Goal: Task Accomplishment & Management: Use online tool/utility

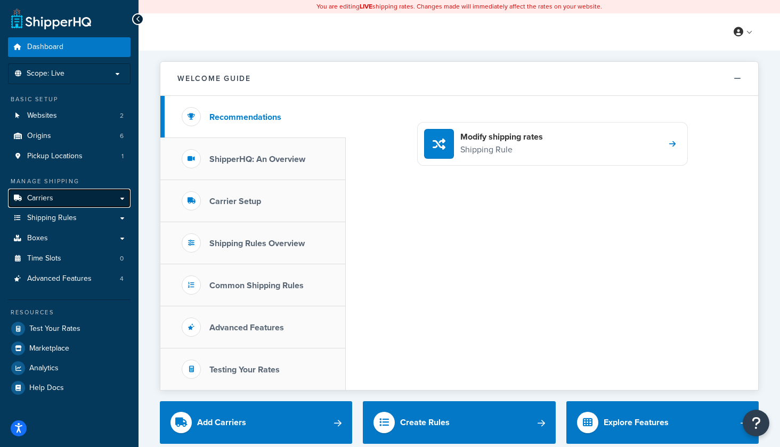
click at [70, 199] on link "Carriers" at bounding box center [69, 199] width 123 height 20
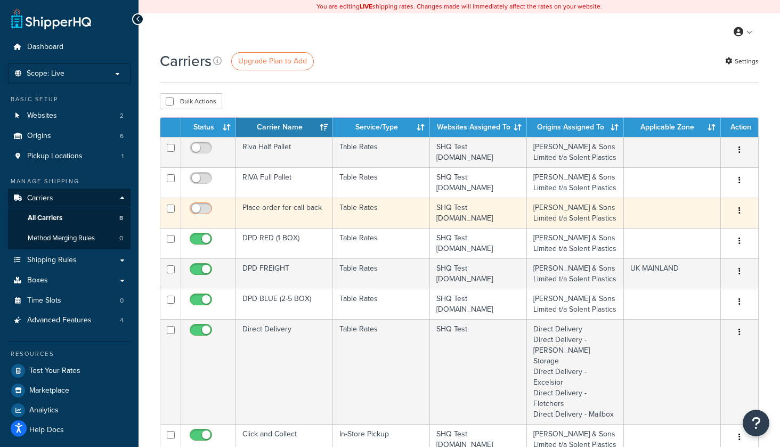
click at [206, 211] on input "checkbox" at bounding box center [202, 211] width 29 height 13
checkbox input "true"
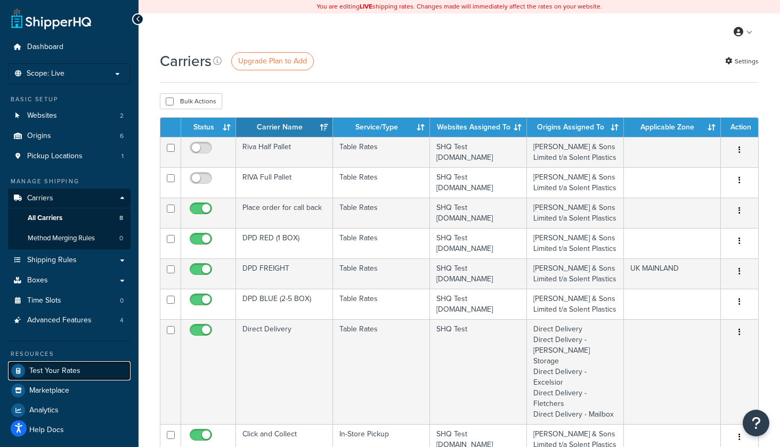
click at [65, 372] on span "Test Your Rates" at bounding box center [54, 371] width 51 height 9
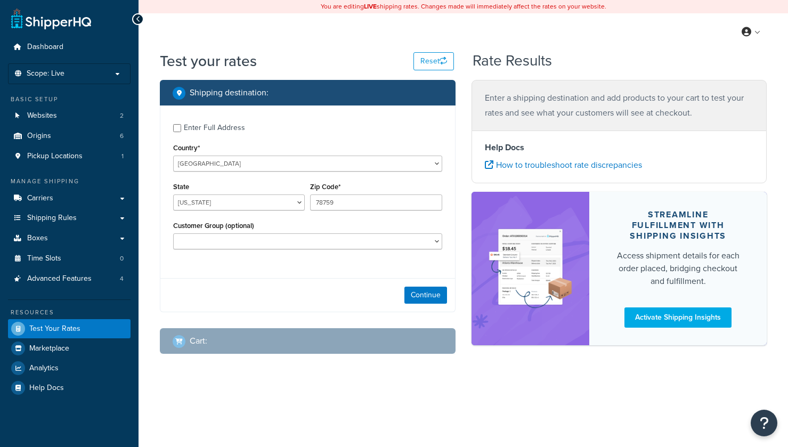
select select "TX"
click at [228, 170] on select "United States United Kingdom Afghanistan Åland Islands Albania Algeria American…" at bounding box center [307, 164] width 269 height 16
select select "GB"
click at [173, 156] on select "United States United Kingdom Afghanistan Åland Islands Albania Algeria American…" at bounding box center [307, 164] width 269 height 16
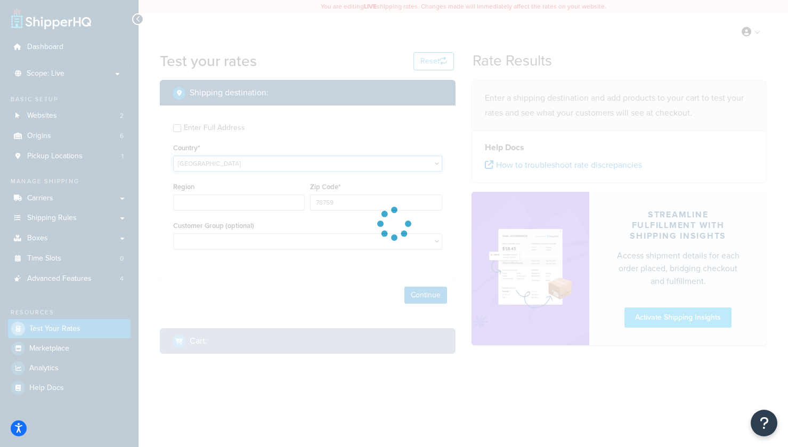
type input "TX"
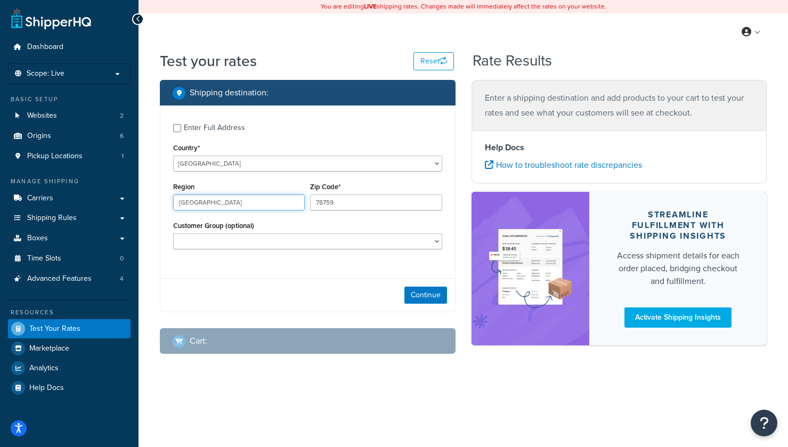
click at [215, 202] on input "TX" at bounding box center [239, 202] width 132 height 16
click at [214, 207] on input "Region" at bounding box center [239, 202] width 132 height 16
drag, startPoint x: 210, startPoint y: 204, endPoint x: 167, endPoint y: 201, distance: 43.2
click at [165, 202] on div "Enter Full Address Country* United States United Kingdom Afghanistan Åland Isla…" at bounding box center [307, 187] width 295 height 165
type input "devon"
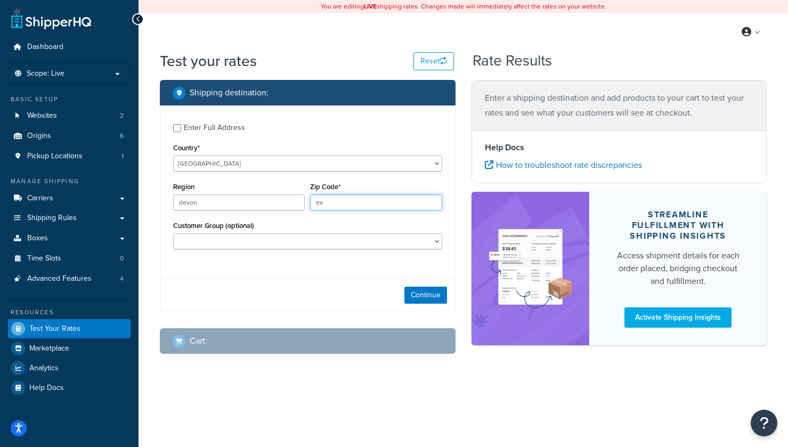
type input "EX27SA"
click at [424, 299] on button "Continue" at bounding box center [425, 295] width 43 height 17
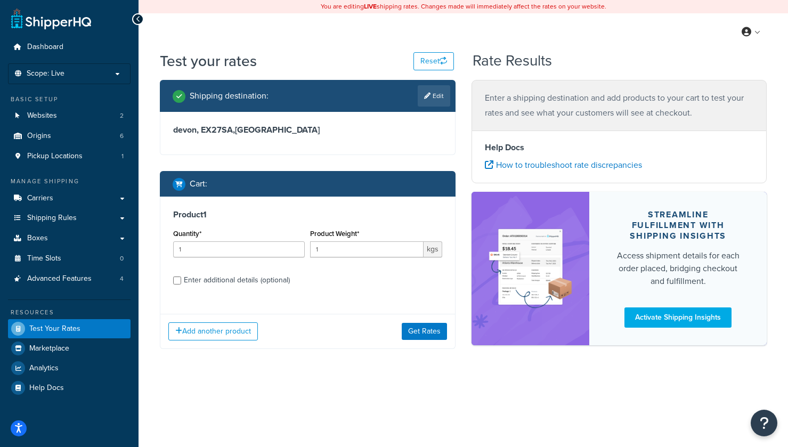
click at [249, 284] on div "Enter additional details (optional)" at bounding box center [237, 280] width 106 height 15
click at [181, 284] on input "Enter additional details (optional)" at bounding box center [177, 280] width 8 height 8
checkbox input "true"
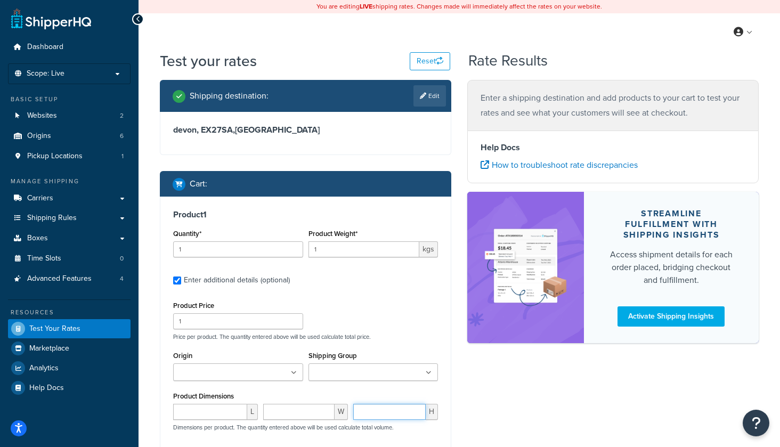
click at [367, 411] on input "number" at bounding box center [389, 412] width 72 height 16
type input "19"
click at [306, 413] on input "number" at bounding box center [298, 412] width 71 height 16
type input "200"
click at [213, 415] on input "number" at bounding box center [210, 412] width 74 height 16
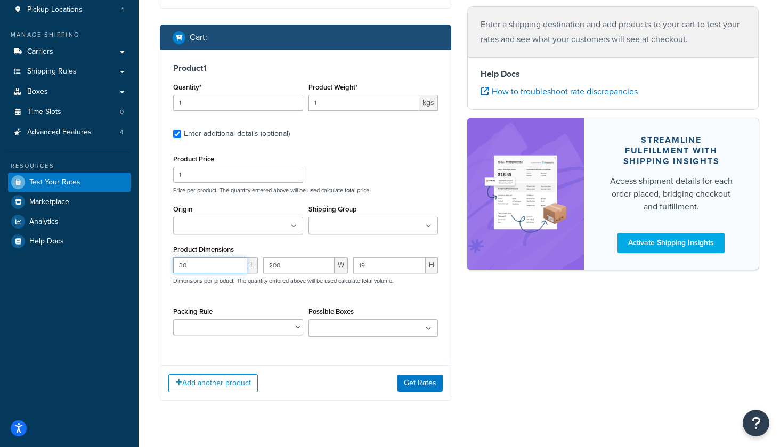
scroll to position [170, 0]
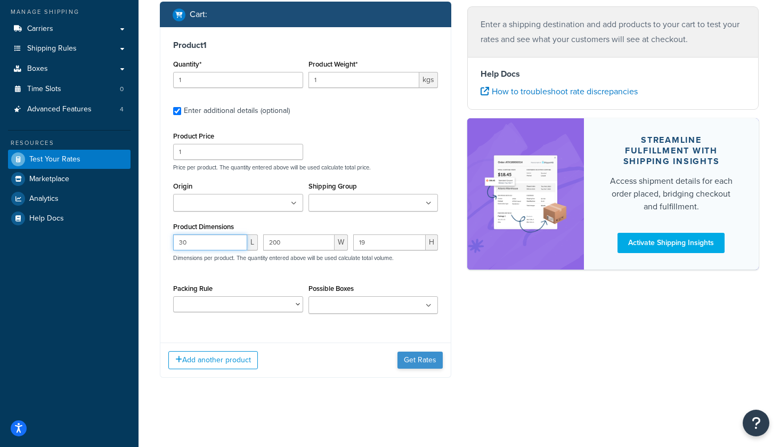
type input "30"
click at [411, 360] on button "Get Rates" at bounding box center [419, 360] width 45 height 17
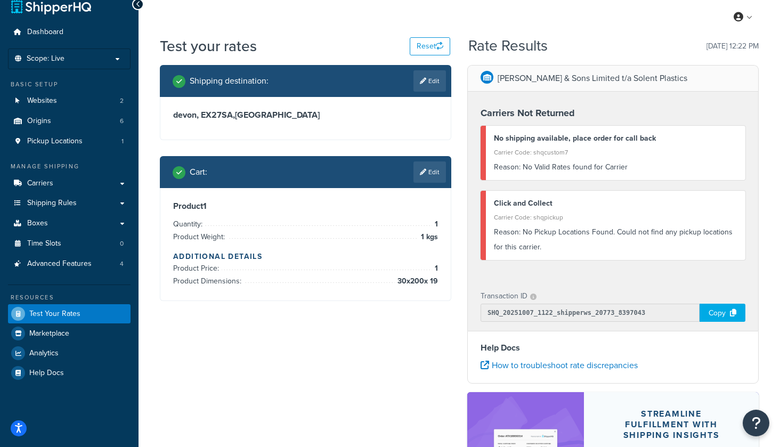
scroll to position [0, 0]
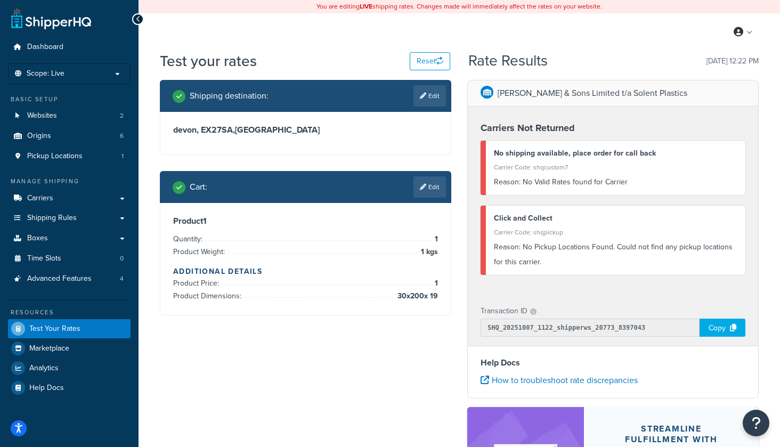
click at [447, 186] on div "Cart : Edit" at bounding box center [305, 187] width 291 height 32
click at [433, 188] on link "Edit" at bounding box center [429, 186] width 32 height 21
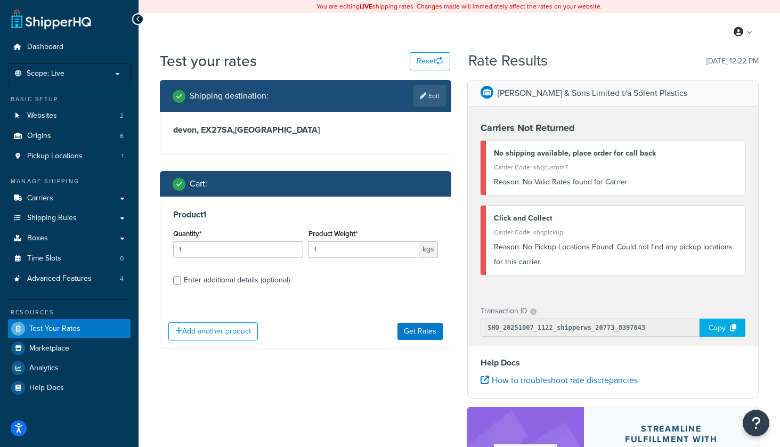
click at [261, 281] on div "Enter additional details (optional)" at bounding box center [237, 280] width 106 height 15
click at [181, 281] on input "Enter additional details (optional)" at bounding box center [177, 280] width 8 height 8
checkbox input "true"
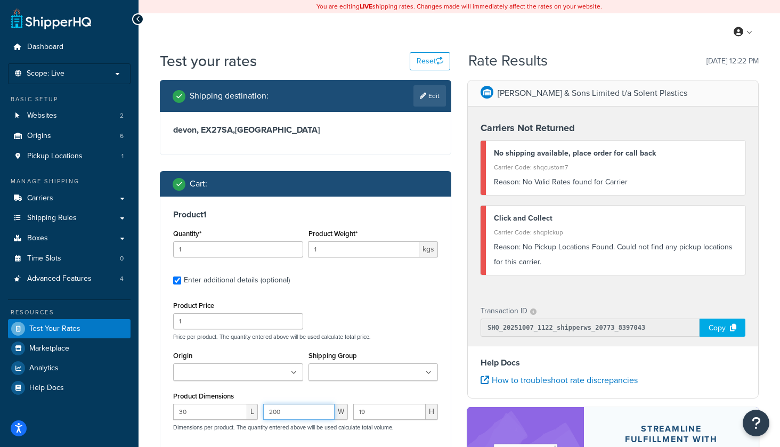
click at [291, 414] on input "200" at bounding box center [298, 412] width 71 height 16
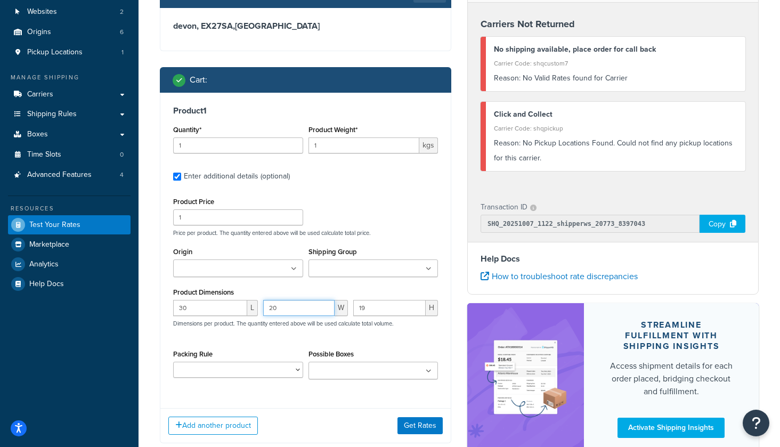
scroll to position [105, 0]
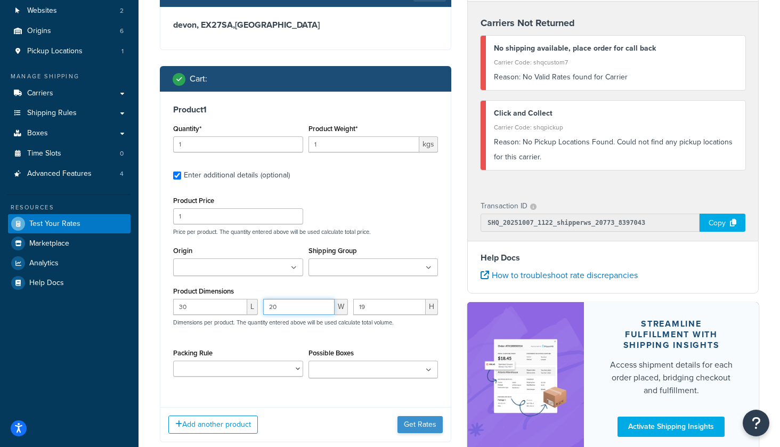
type input "20"
click at [421, 430] on button "Get Rates" at bounding box center [419, 424] width 45 height 17
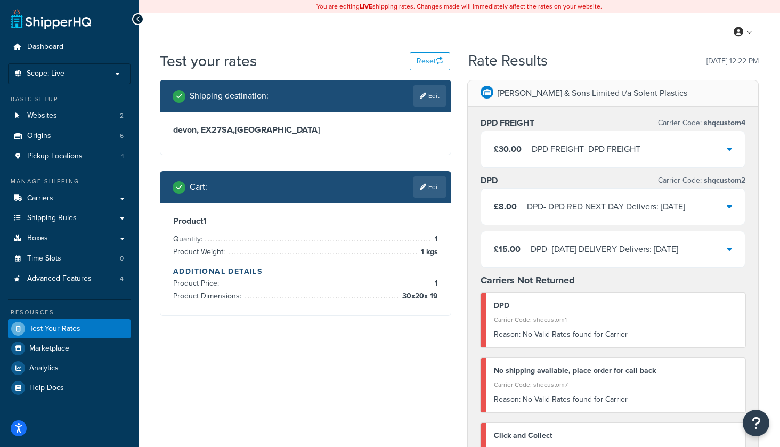
scroll to position [18, 0]
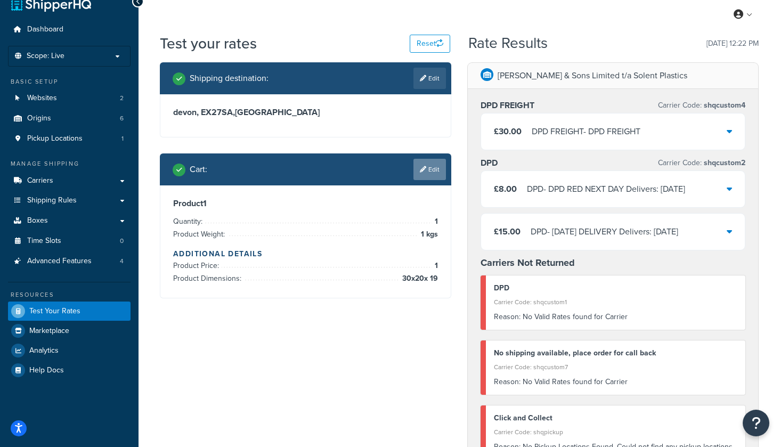
click at [433, 172] on link "Edit" at bounding box center [429, 169] width 32 height 21
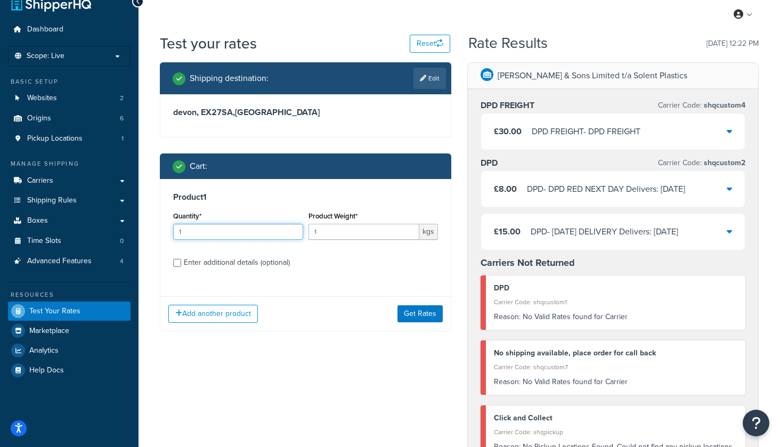
click at [185, 231] on input "1" at bounding box center [238, 232] width 130 height 16
type input "10"
click at [423, 319] on button "Get Rates" at bounding box center [419, 313] width 45 height 17
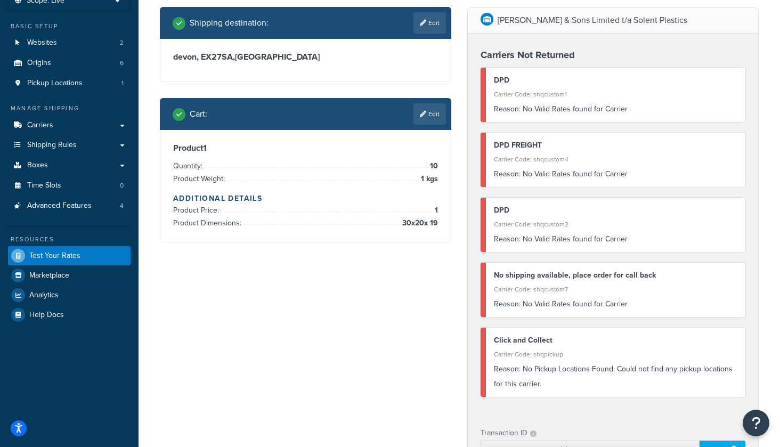
scroll to position [78, 0]
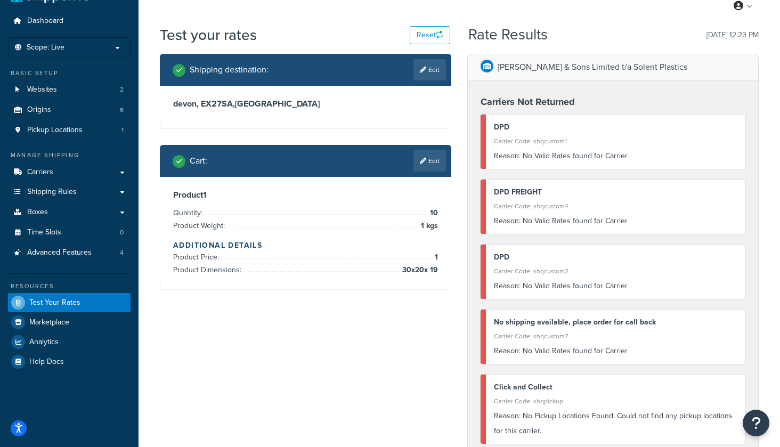
click at [432, 164] on link "Edit" at bounding box center [429, 160] width 32 height 21
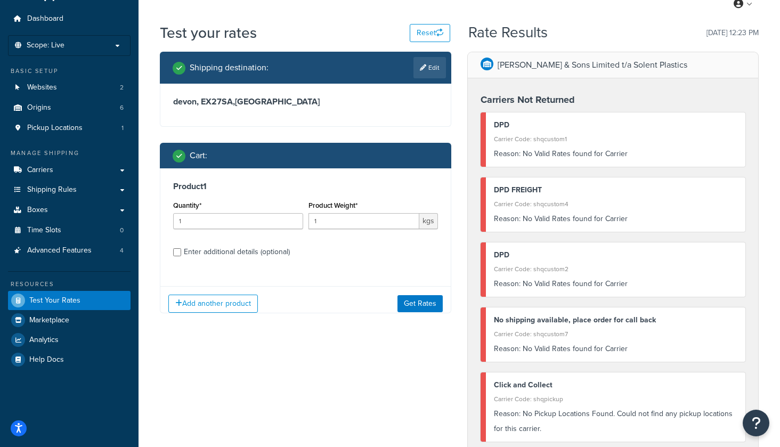
scroll to position [29, 0]
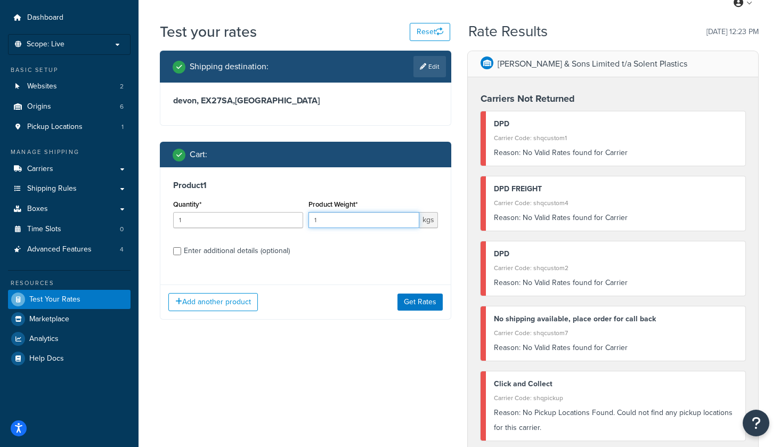
click at [338, 219] on input "1" at bounding box center [363, 220] width 111 height 16
type input "90"
click at [419, 304] on button "Get Rates" at bounding box center [419, 302] width 45 height 17
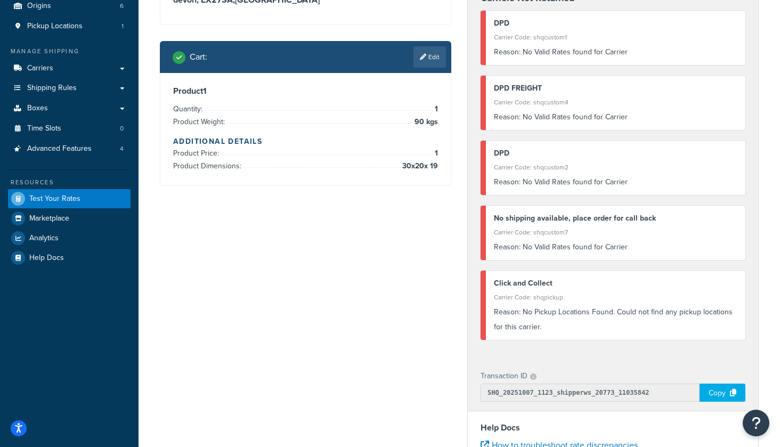
scroll to position [0, 0]
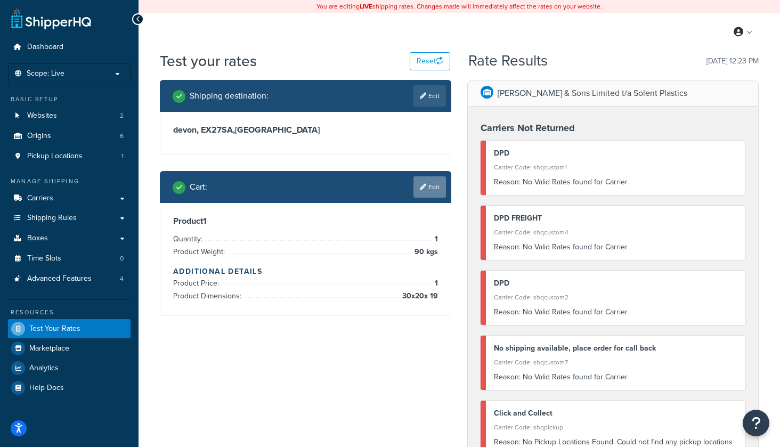
click at [424, 187] on icon at bounding box center [423, 187] width 6 height 6
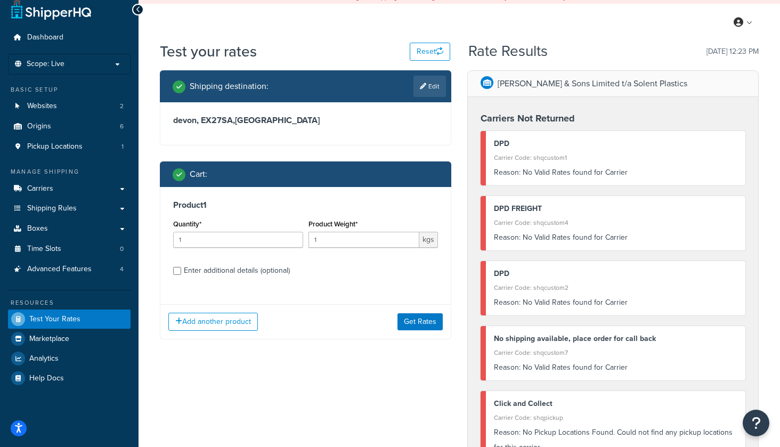
scroll to position [26, 0]
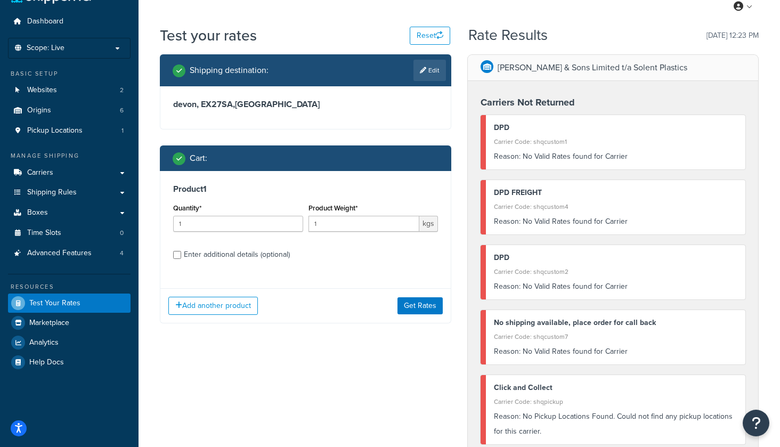
click at [230, 260] on div "Enter additional details (optional)" at bounding box center [237, 254] width 106 height 15
click at [181, 259] on input "Enter additional details (optional)" at bounding box center [177, 255] width 8 height 8
checkbox input "true"
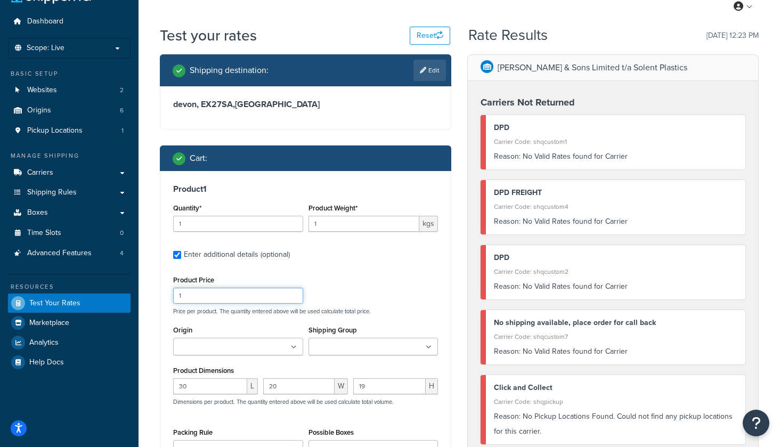
click at [200, 296] on input "1" at bounding box center [238, 296] width 130 height 16
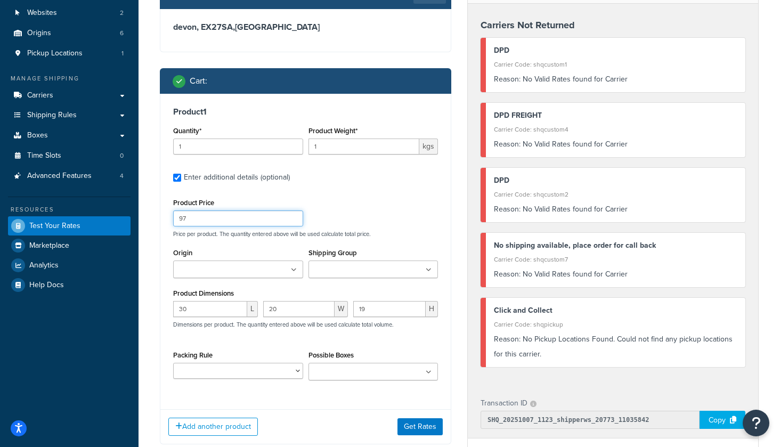
scroll to position [104, 0]
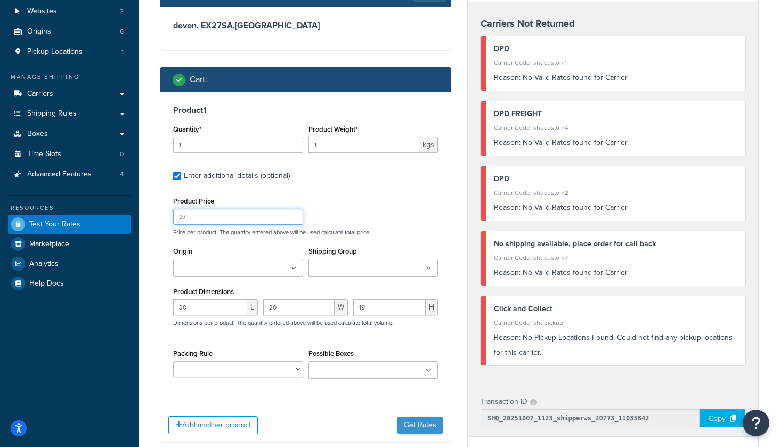
type input "97"
click at [422, 427] on button "Get Rates" at bounding box center [419, 425] width 45 height 17
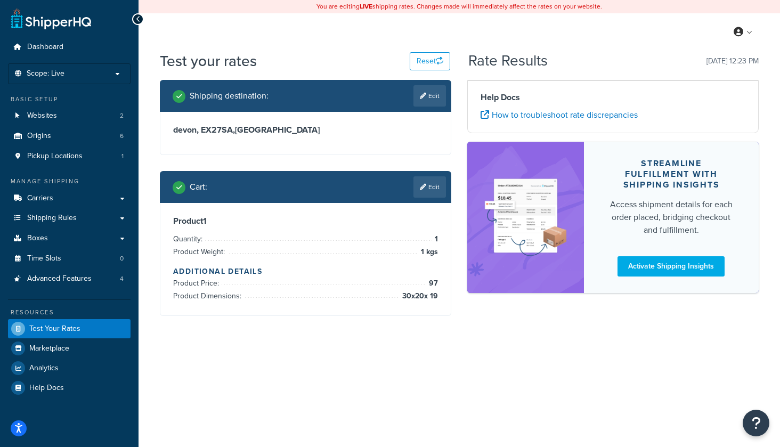
scroll to position [0, 0]
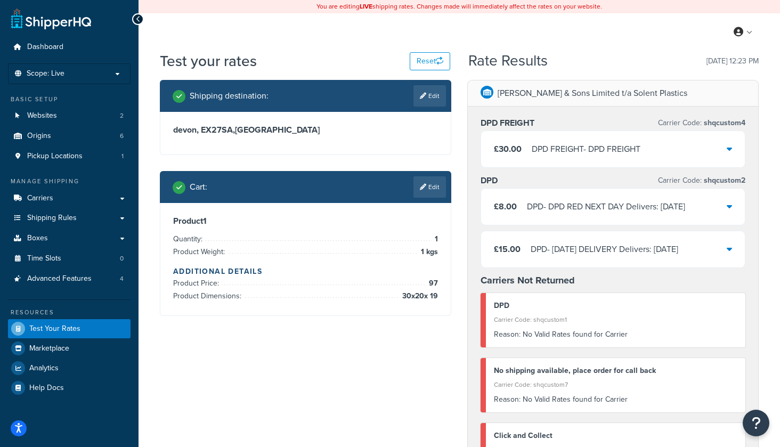
click at [432, 191] on link "Edit" at bounding box center [429, 186] width 32 height 21
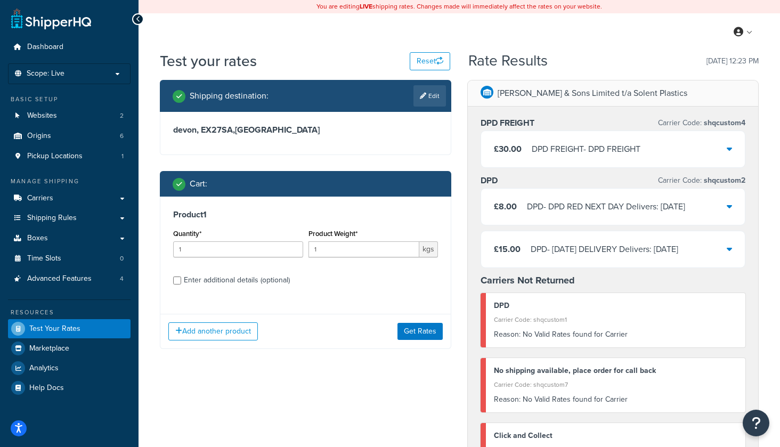
click at [254, 281] on div "Enter additional details (optional)" at bounding box center [237, 280] width 106 height 15
click at [181, 281] on input "Enter additional details (optional)" at bounding box center [177, 280] width 8 height 8
checkbox input "true"
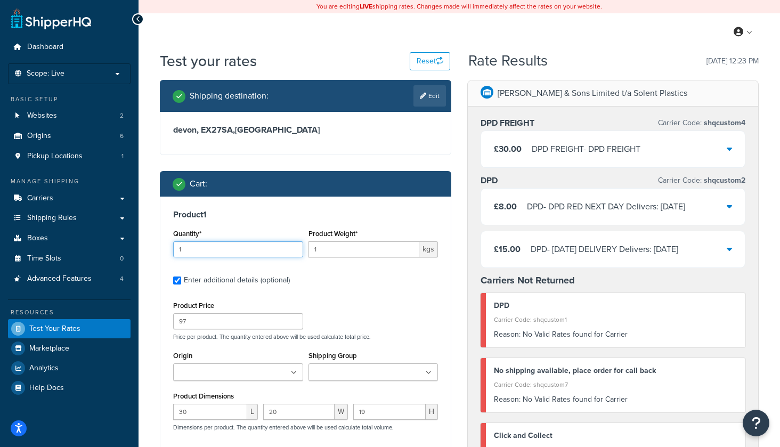
click at [233, 251] on input "1" at bounding box center [238, 249] width 130 height 16
type input "10"
click at [327, 244] on input "1" at bounding box center [363, 249] width 111 height 16
drag, startPoint x: 324, startPoint y: 251, endPoint x: 290, endPoint y: 249, distance: 34.2
click at [290, 249] on div "Quantity* 10 Product Weight* 1 kgs" at bounding box center [305, 245] width 270 height 39
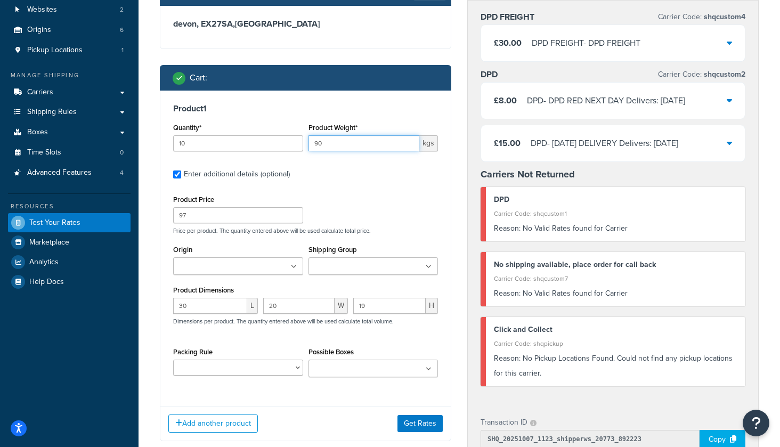
scroll to position [109, 0]
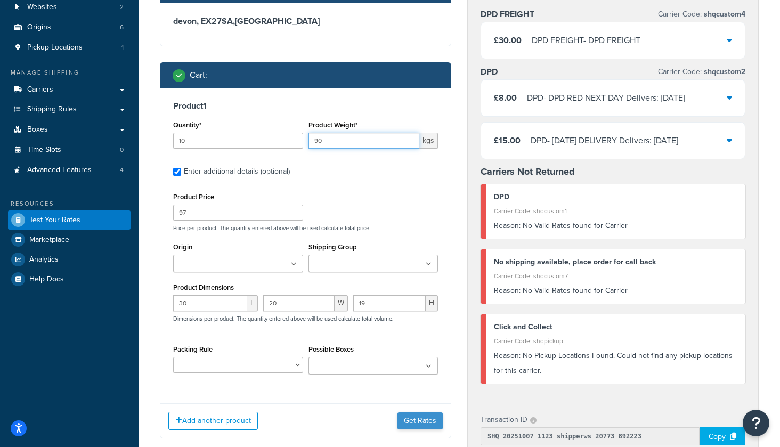
type input "90"
click at [426, 422] on button "Get Rates" at bounding box center [419, 420] width 45 height 17
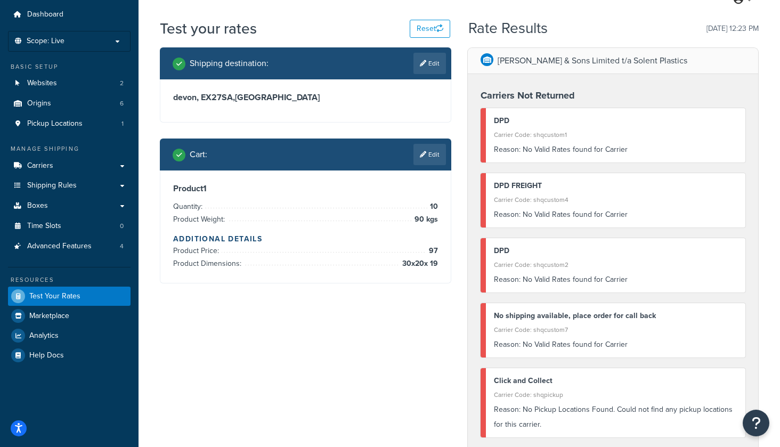
scroll to position [31, 0]
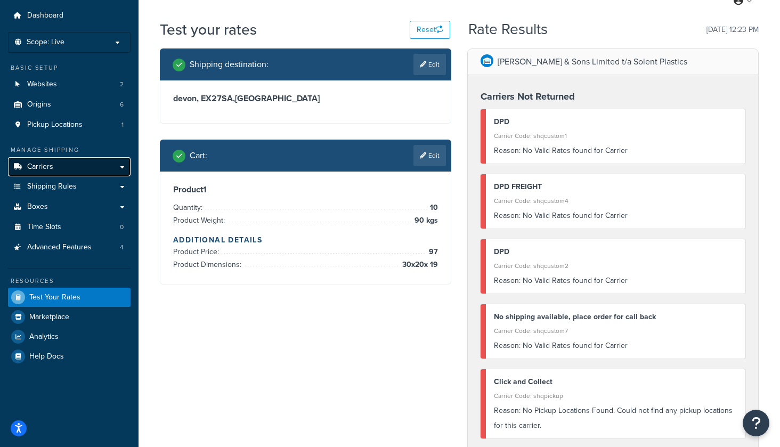
click at [53, 166] on link "Carriers" at bounding box center [69, 167] width 123 height 20
click at [121, 168] on link "Carriers" at bounding box center [69, 167] width 123 height 20
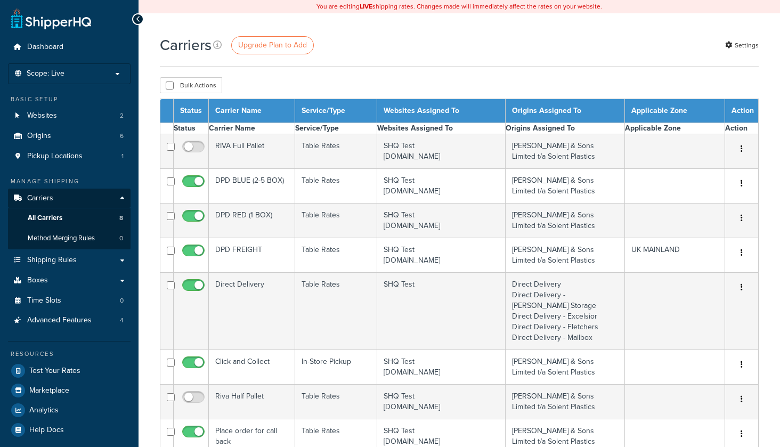
click at [56, 174] on ul "Dashboard Scope: Live Development Integration Test Basic Setup Websites 2 Origi…" at bounding box center [69, 238] width 123 height 402
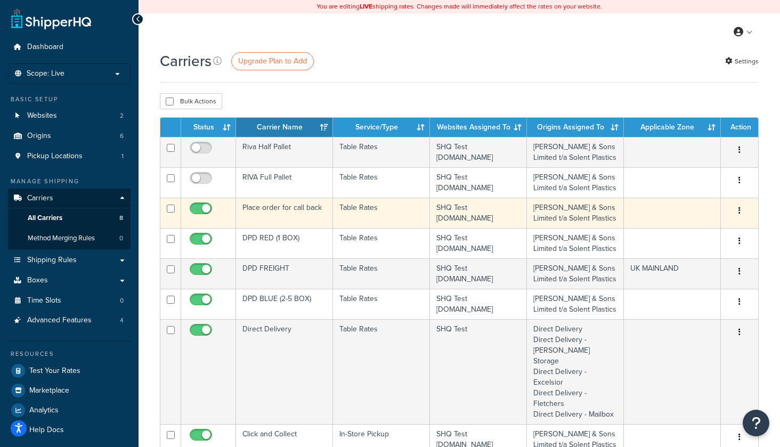
click at [475, 217] on td "SHQ Test www.solentplastics.co.uk" at bounding box center [478, 213] width 97 height 30
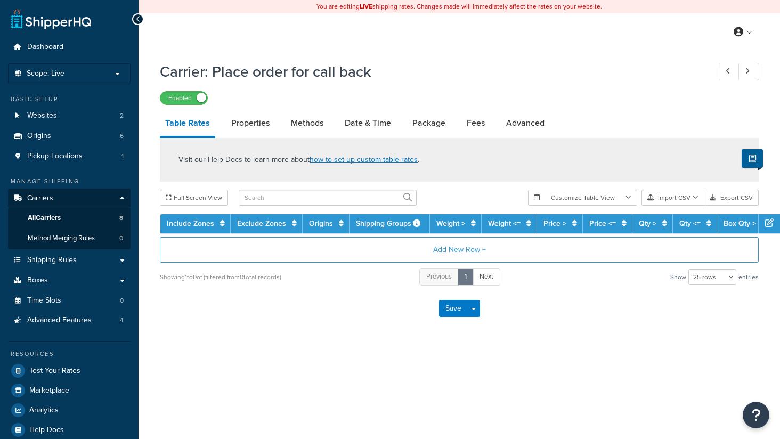
select select "25"
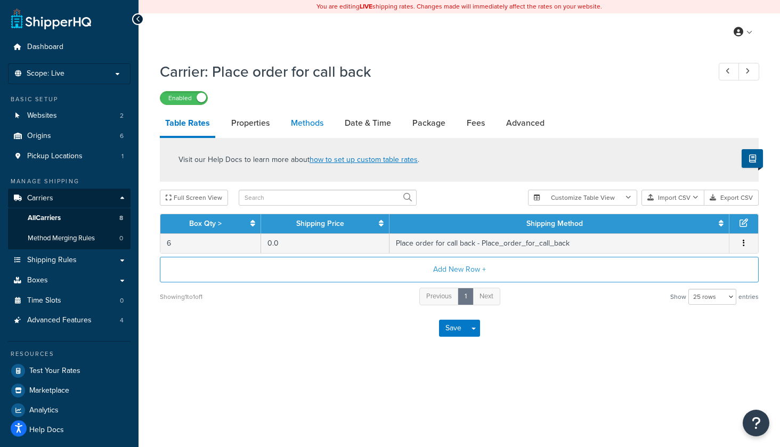
click at [316, 121] on link "Methods" at bounding box center [307, 123] width 43 height 26
select select "25"
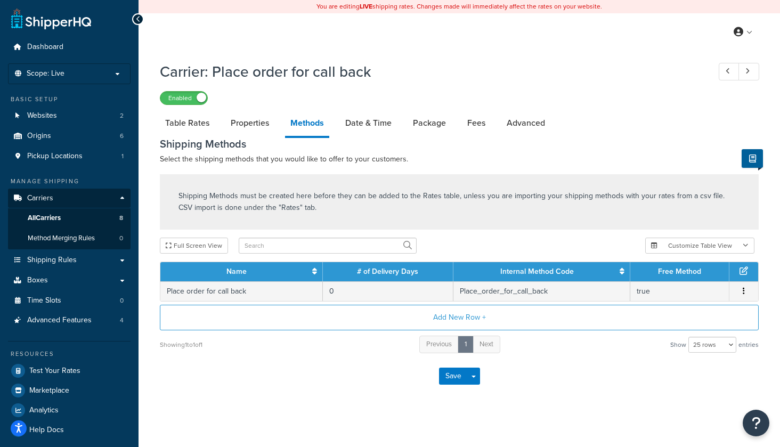
scroll to position [6, 0]
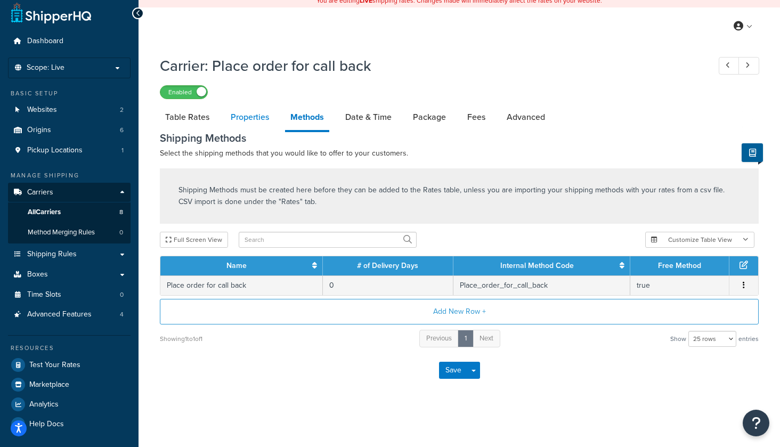
click at [249, 116] on link "Properties" at bounding box center [249, 117] width 49 height 26
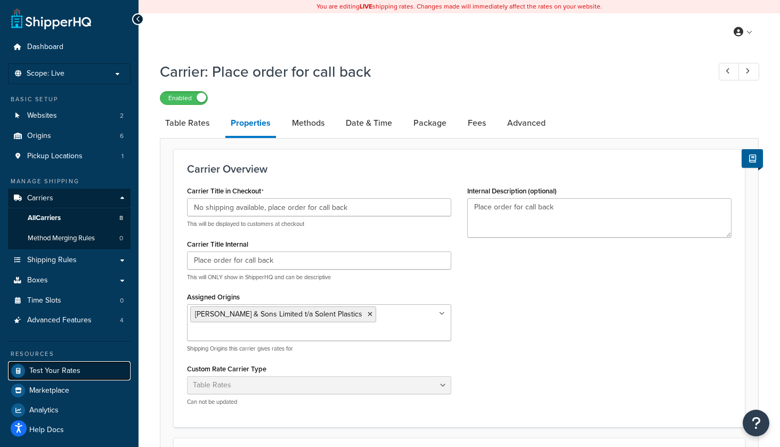
click at [60, 373] on span "Test Your Rates" at bounding box center [54, 371] width 51 height 9
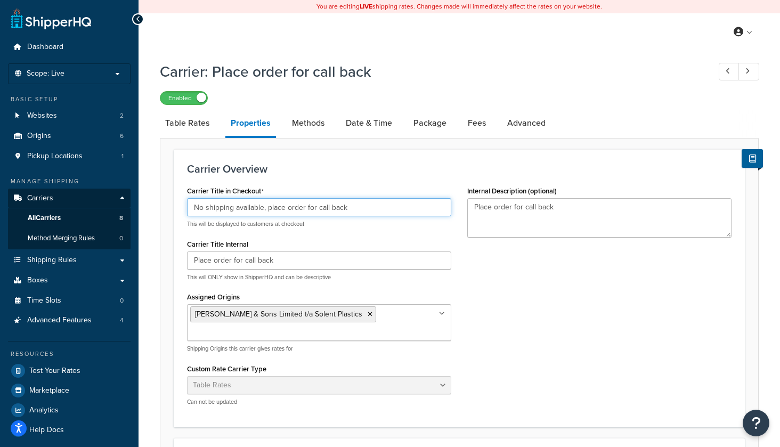
drag, startPoint x: 375, startPoint y: 215, endPoint x: 230, endPoint y: 201, distance: 146.1
click at [231, 201] on input "No shipping available, place order for call back" at bounding box center [319, 207] width 264 height 18
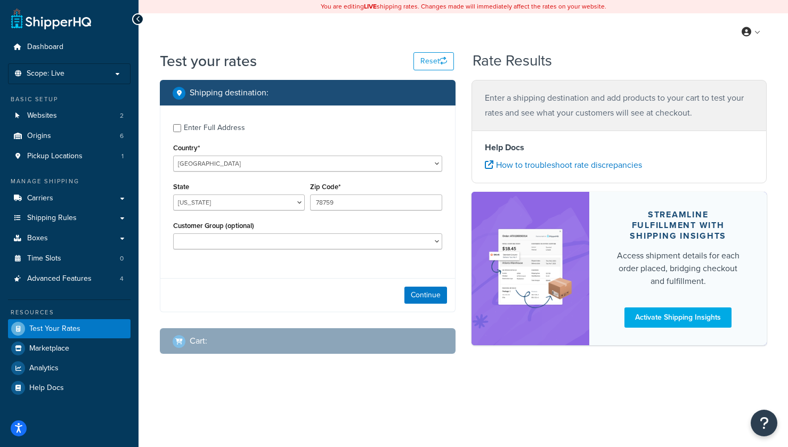
select select "[GEOGRAPHIC_DATA]"
click at [273, 161] on select "[GEOGRAPHIC_DATA] [GEOGRAPHIC_DATA] [GEOGRAPHIC_DATA] [GEOGRAPHIC_DATA] [GEOGRA…" at bounding box center [307, 164] width 269 height 16
select select "GB"
click at [173, 156] on select "[GEOGRAPHIC_DATA] [GEOGRAPHIC_DATA] [GEOGRAPHIC_DATA] [GEOGRAPHIC_DATA] [GEOGRA…" at bounding box center [307, 164] width 269 height 16
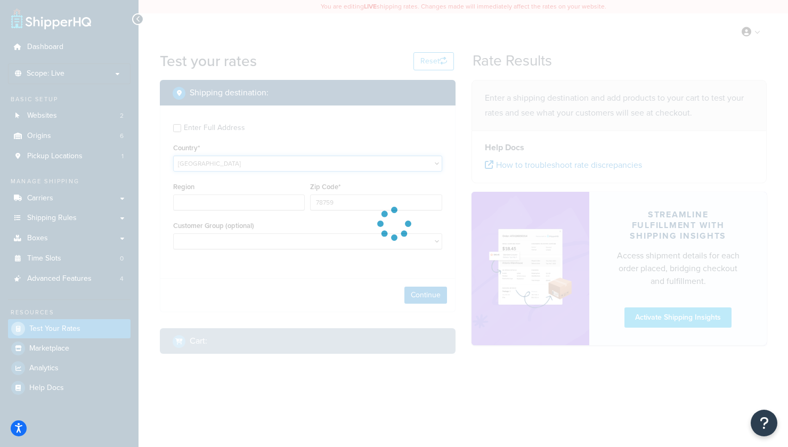
type input "[GEOGRAPHIC_DATA]"
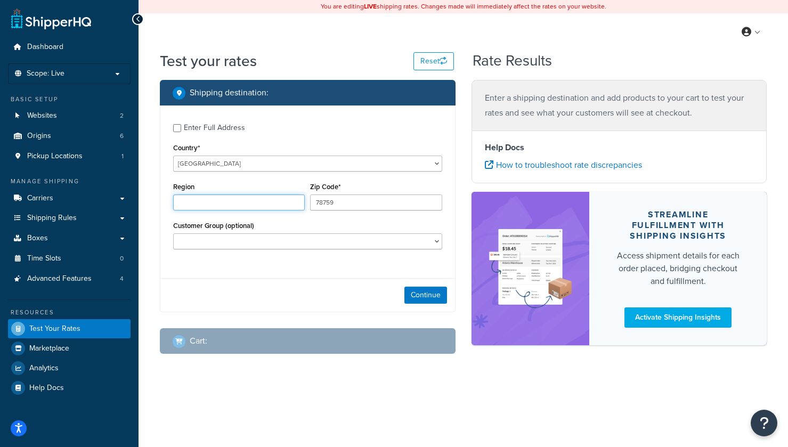
click at [209, 202] on input "Region" at bounding box center [239, 202] width 132 height 16
type input "devon"
drag, startPoint x: 338, startPoint y: 202, endPoint x: 307, endPoint y: 203, distance: 30.9
click at [307, 203] on div "Zip Code* 78759" at bounding box center [375, 199] width 137 height 39
type input "EX27SA"
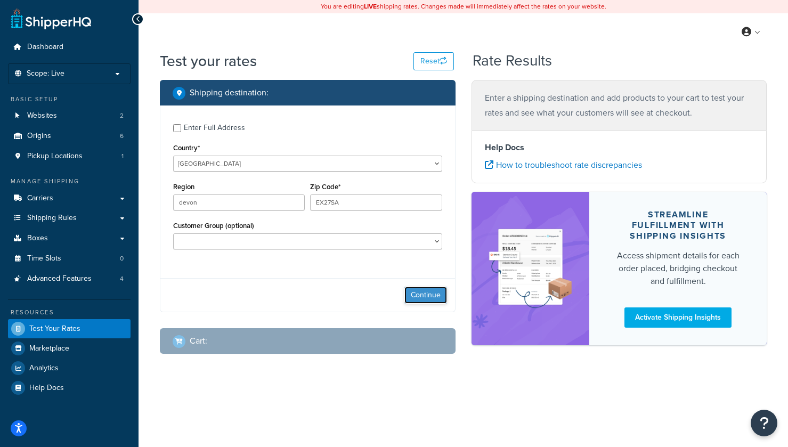
click at [421, 297] on button "Continue" at bounding box center [425, 295] width 43 height 17
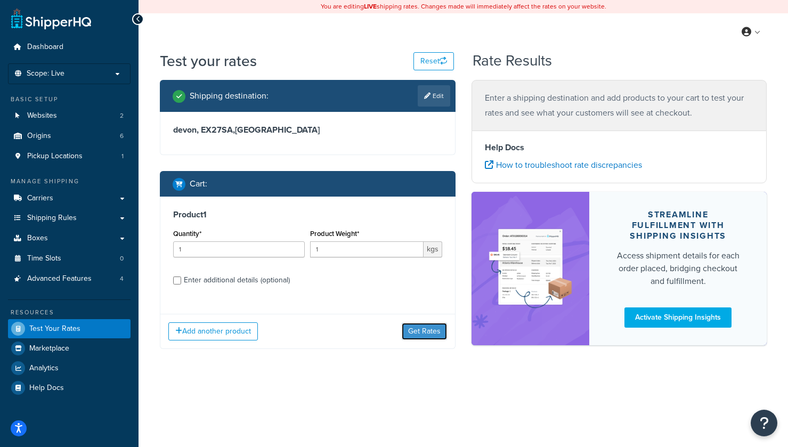
click at [427, 331] on button "Get Rates" at bounding box center [424, 331] width 45 height 17
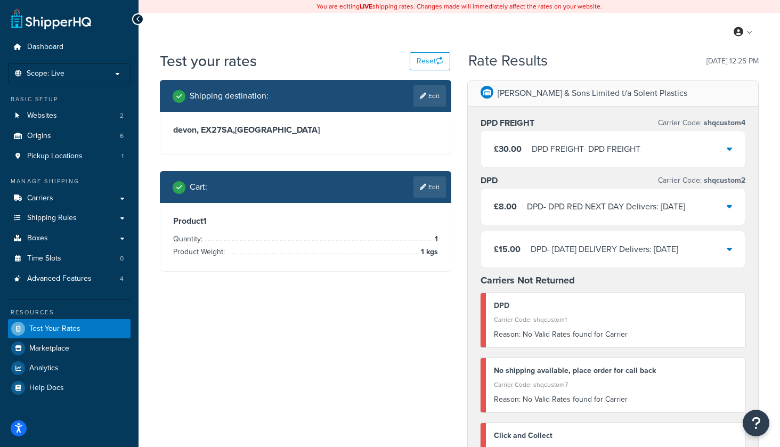
click at [431, 195] on link "Edit" at bounding box center [429, 186] width 32 height 21
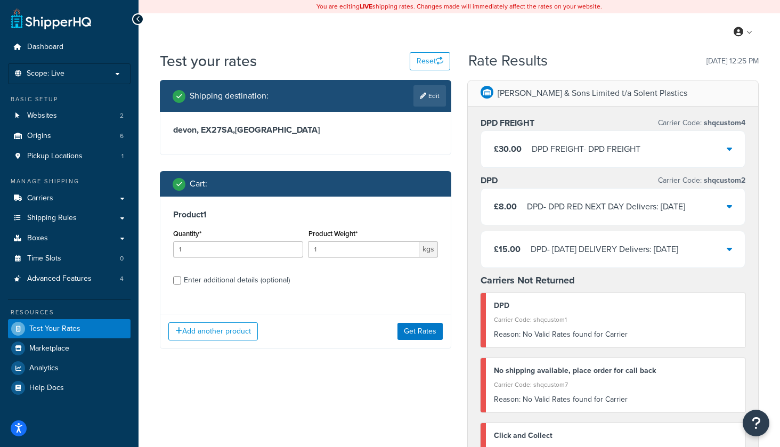
click at [261, 279] on div "Enter additional details (optional)" at bounding box center [237, 280] width 106 height 15
click at [181, 279] on input "Enter additional details (optional)" at bounding box center [177, 280] width 8 height 8
checkbox input "true"
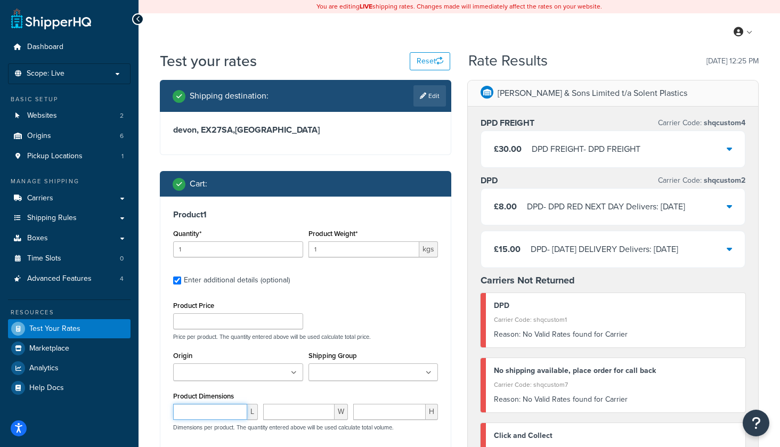
click at [193, 414] on input "number" at bounding box center [210, 412] width 74 height 16
type input "30"
type input "20"
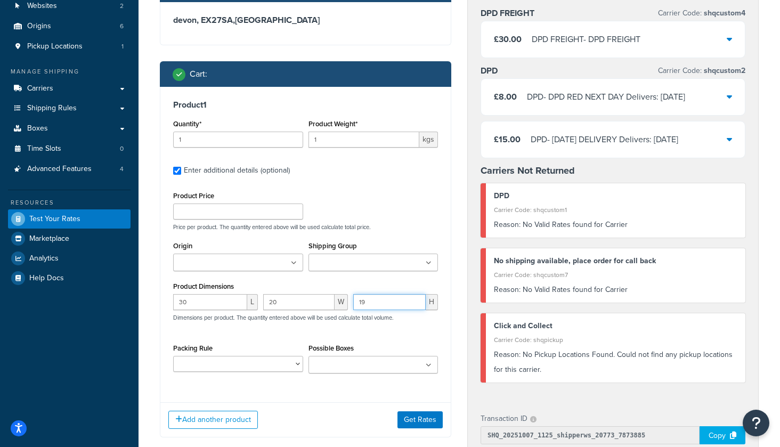
scroll to position [137, 0]
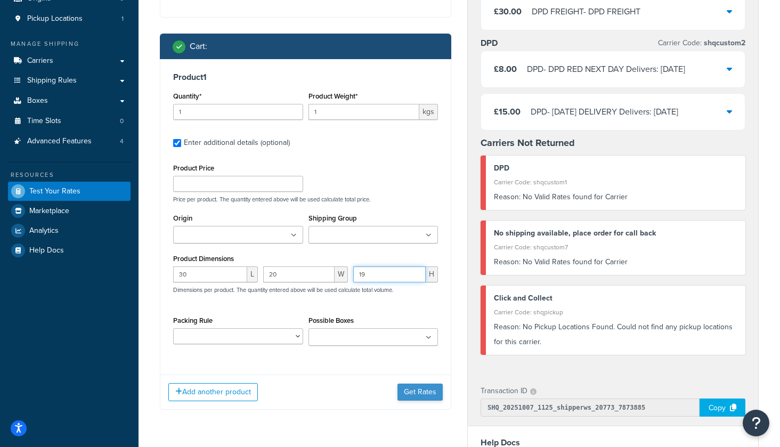
type input "19"
click at [432, 399] on button "Get Rates" at bounding box center [419, 392] width 45 height 17
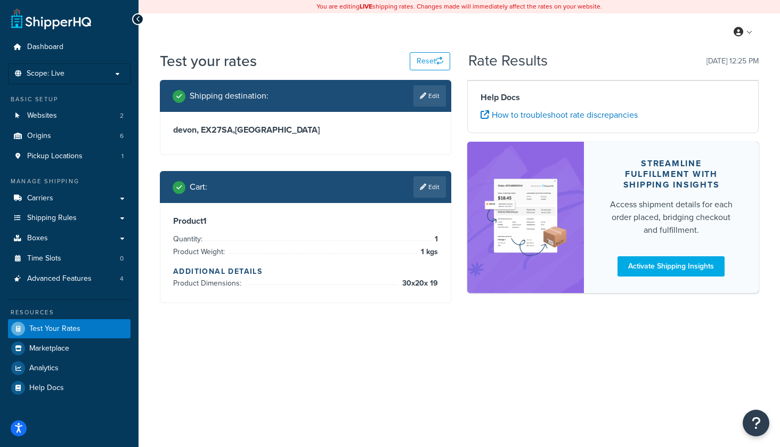
scroll to position [0, 0]
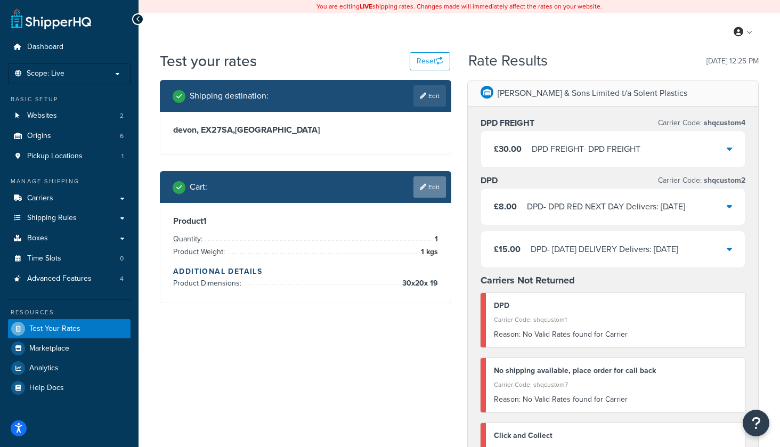
click at [440, 186] on link "Edit" at bounding box center [429, 186] width 32 height 21
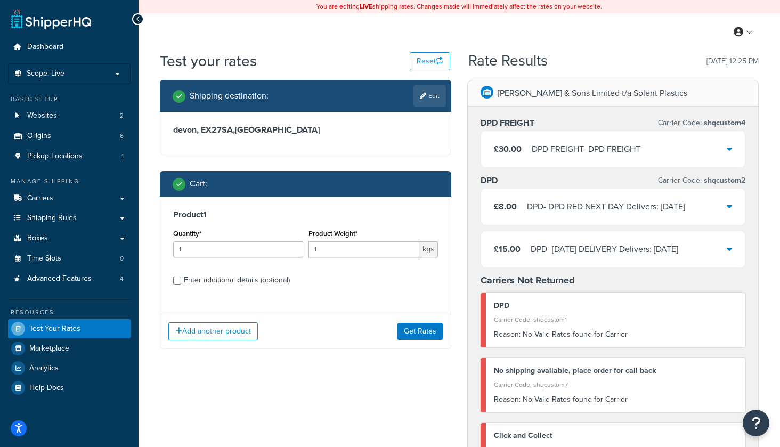
click at [263, 283] on div "Enter additional details (optional)" at bounding box center [237, 280] width 106 height 15
click at [181, 283] on input "Enter additional details (optional)" at bounding box center [177, 280] width 8 height 8
checkbox input "true"
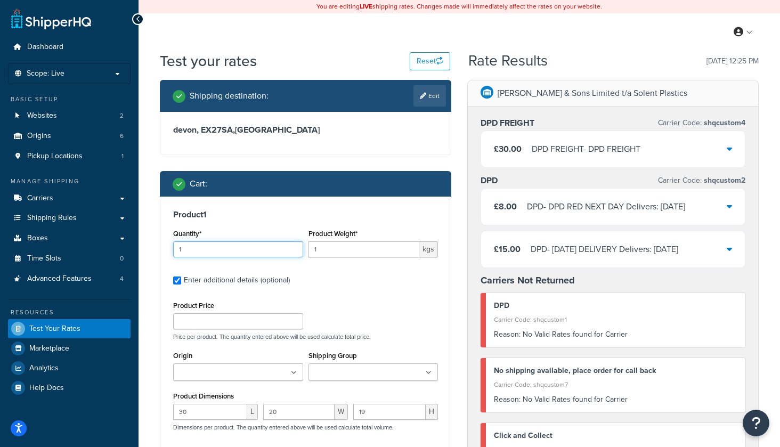
drag, startPoint x: 184, startPoint y: 251, endPoint x: 185, endPoint y: 258, distance: 7.1
click at [184, 251] on input "1" at bounding box center [238, 249] width 130 height 16
type input "5"
click at [330, 309] on div "Product Price Price per product. The quantity entered above will be used calcul…" at bounding box center [305, 319] width 270 height 42
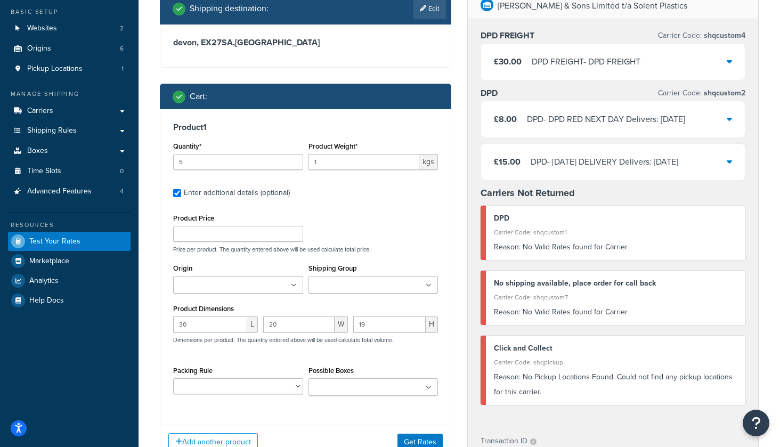
scroll to position [121, 0]
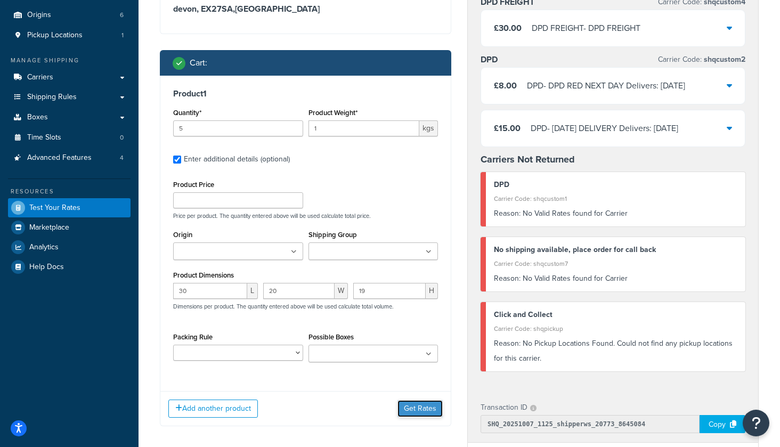
click at [403, 412] on button "Get Rates" at bounding box center [419, 408] width 45 height 17
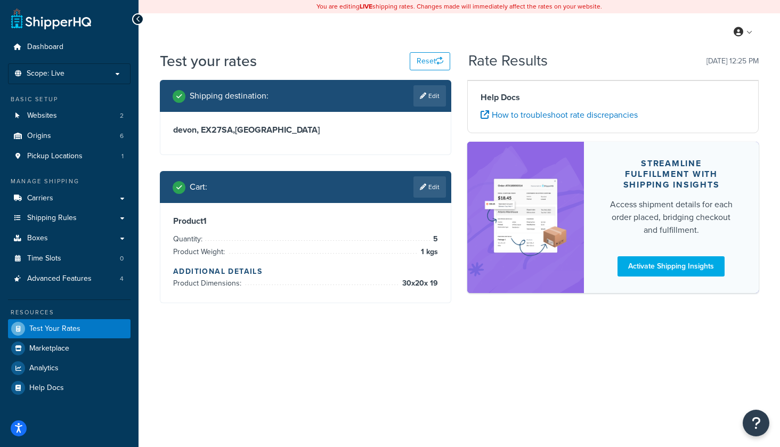
scroll to position [0, 0]
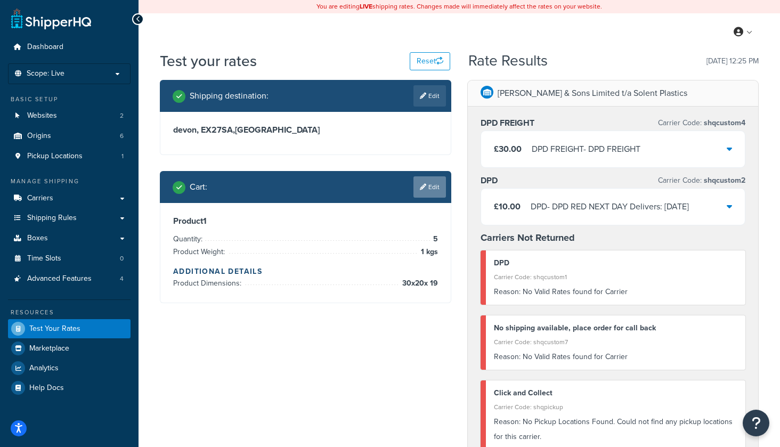
click at [432, 188] on link "Edit" at bounding box center [429, 186] width 32 height 21
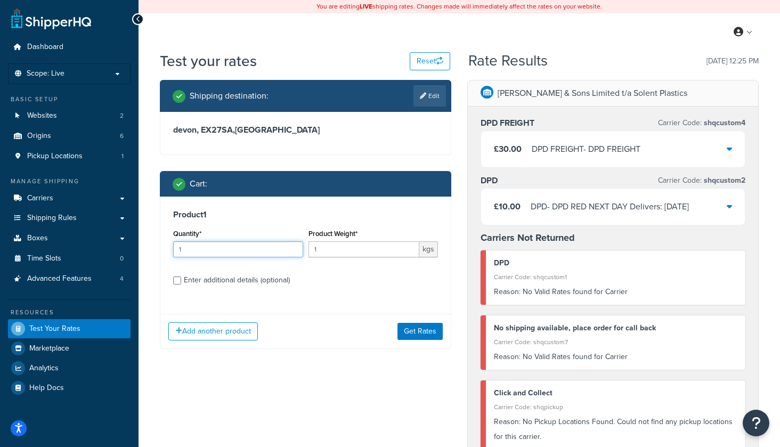
drag, startPoint x: 199, startPoint y: 253, endPoint x: 151, endPoint y: 246, distance: 47.9
click at [149, 246] on div "Test your rates Reset Rate Results [DATE] 12:25 PM Shipping destination : Edit …" at bounding box center [459, 411] width 641 height 720
type input "6"
click at [417, 332] on button "Get Rates" at bounding box center [419, 331] width 45 height 17
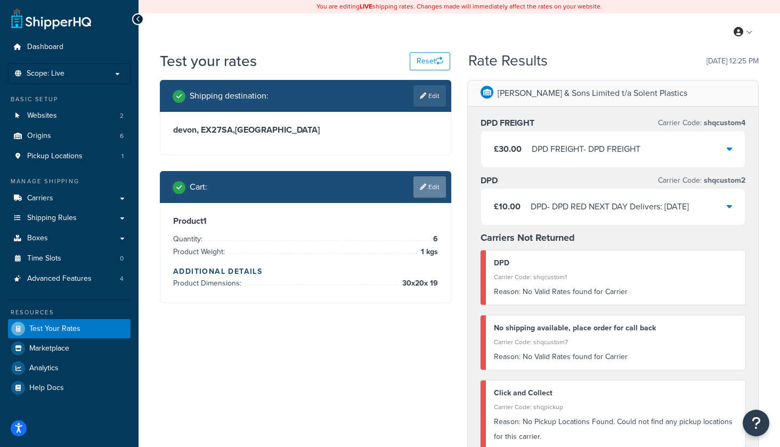
click at [426, 185] on link "Edit" at bounding box center [429, 186] width 32 height 21
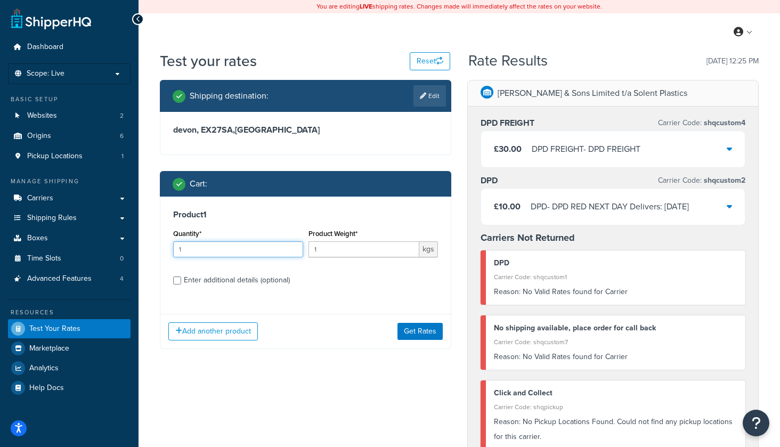
click at [207, 250] on input "1" at bounding box center [238, 249] width 130 height 16
type input "10"
click at [418, 333] on button "Get Rates" at bounding box center [419, 331] width 45 height 17
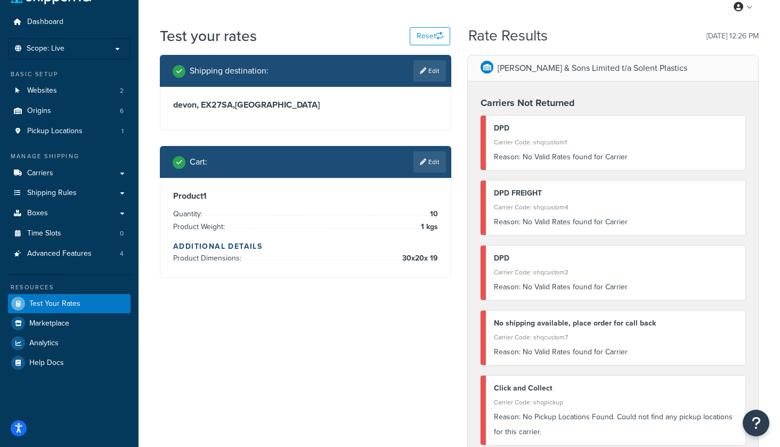
scroll to position [4, 0]
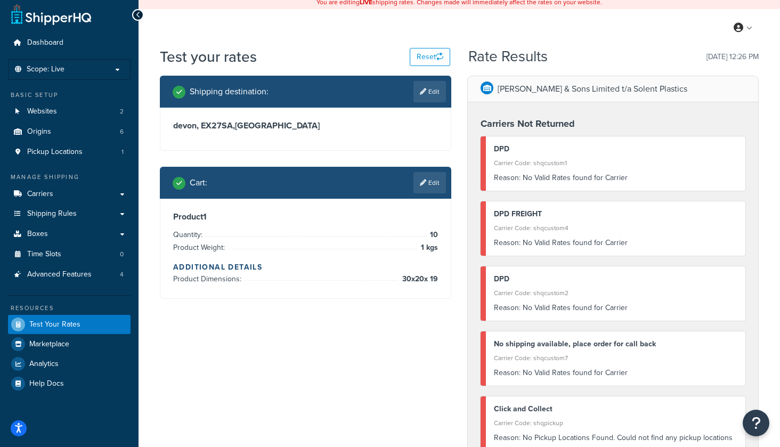
click at [433, 184] on link "Edit" at bounding box center [429, 182] width 32 height 21
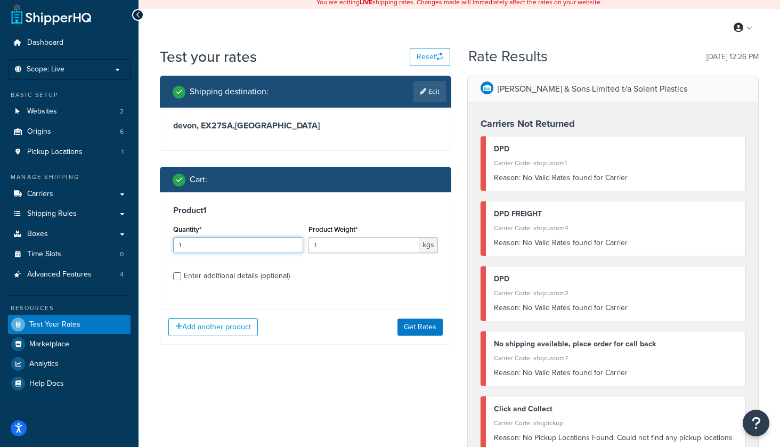
drag, startPoint x: 188, startPoint y: 246, endPoint x: 160, endPoint y: 243, distance: 27.4
click at [160, 243] on div "Product 1 Quantity* 1 Product Weight* 1 kgs Enter additional details (optional)" at bounding box center [305, 246] width 290 height 109
type input "8"
click at [416, 326] on button "Get Rates" at bounding box center [419, 327] width 45 height 17
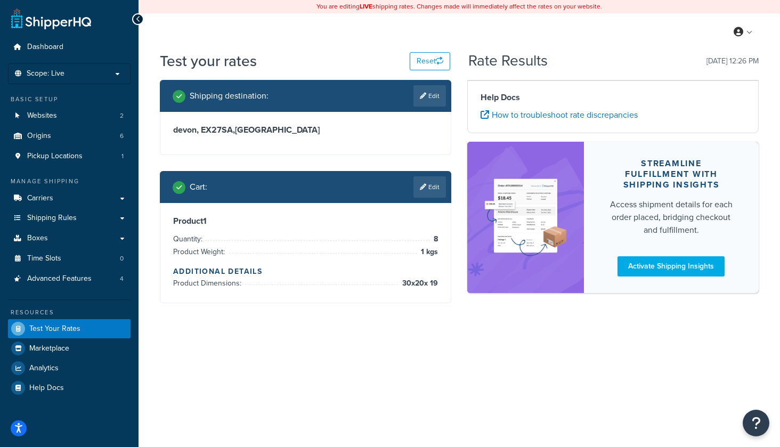
scroll to position [0, 0]
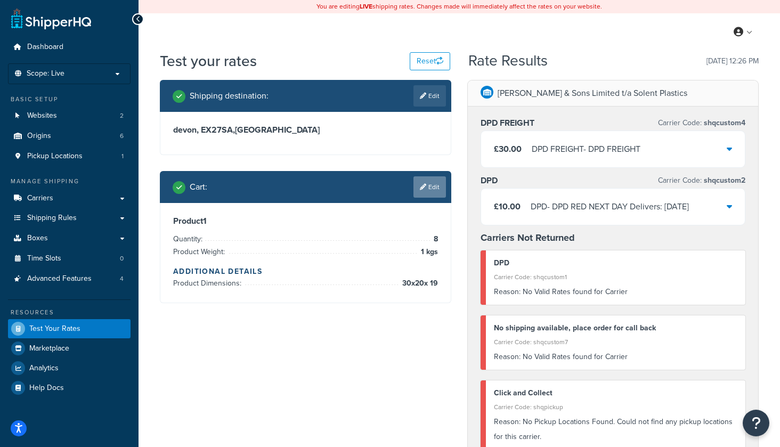
click at [433, 187] on link "Edit" at bounding box center [429, 186] width 32 height 21
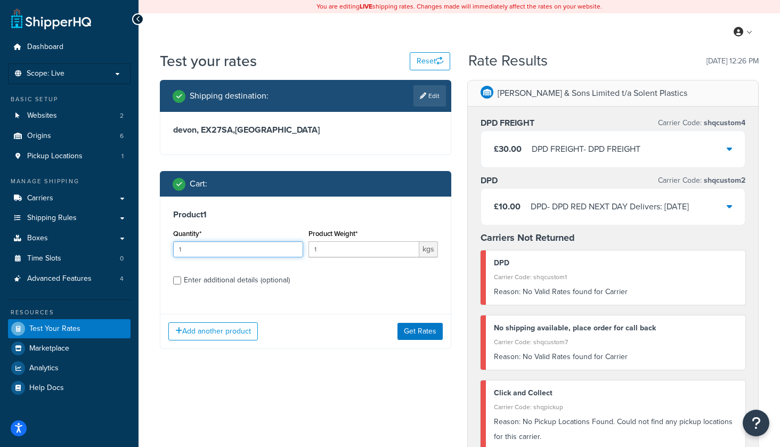
click at [204, 248] on input "1" at bounding box center [238, 249] width 130 height 16
type input "9"
click at [410, 334] on button "Get Rates" at bounding box center [419, 331] width 45 height 17
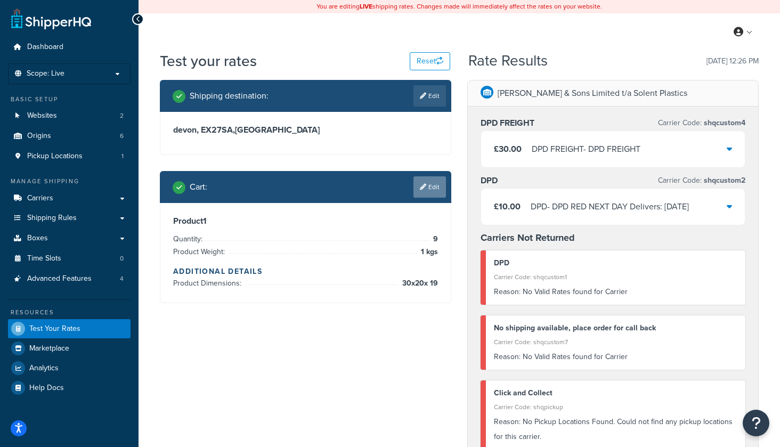
click at [433, 187] on link "Edit" at bounding box center [429, 186] width 32 height 21
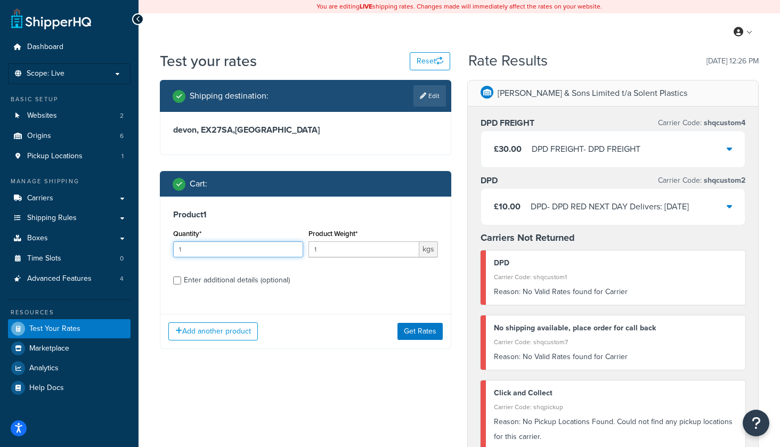
click at [195, 250] on input "1" at bounding box center [238, 249] width 130 height 16
type input "10"
drag, startPoint x: 418, startPoint y: 332, endPoint x: 428, endPoint y: 333, distance: 10.2
click at [418, 332] on button "Get Rates" at bounding box center [419, 331] width 45 height 17
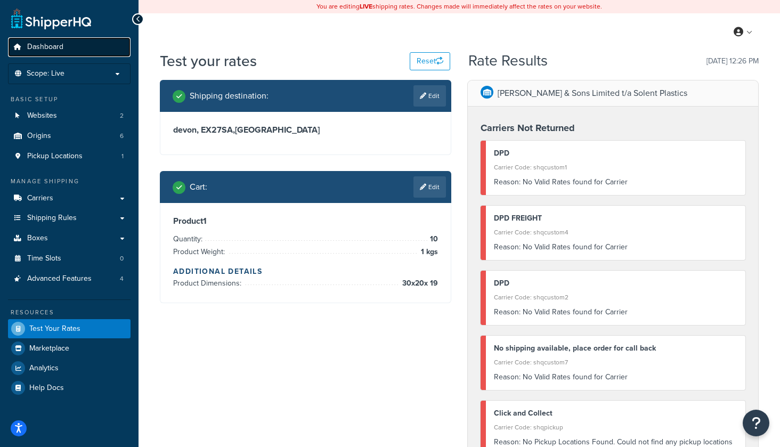
click at [50, 50] on span "Dashboard" at bounding box center [45, 47] width 36 height 9
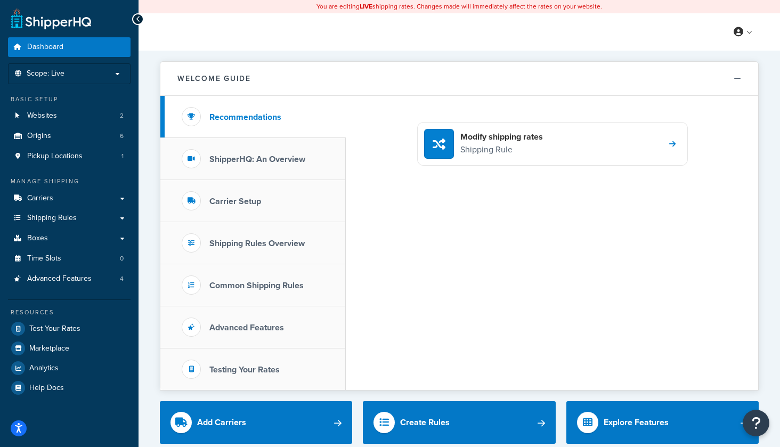
click at [78, 23] on link at bounding box center [51, 18] width 80 height 21
click at [137, 20] on icon at bounding box center [138, 18] width 5 height 7
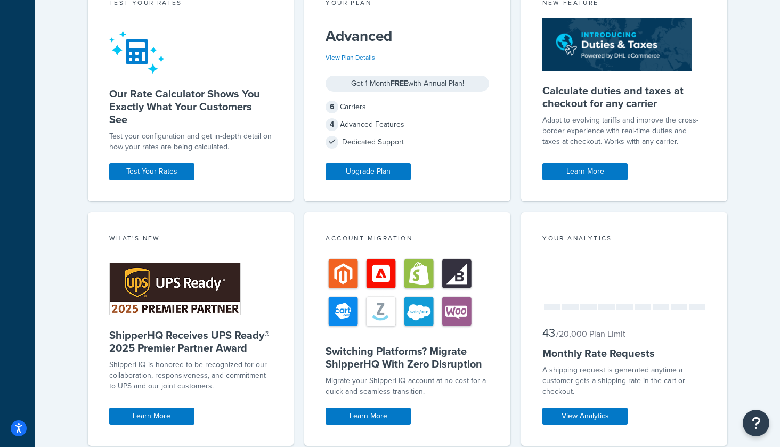
scroll to position [519, 0]
